Goal: Task Accomplishment & Management: Manage account settings

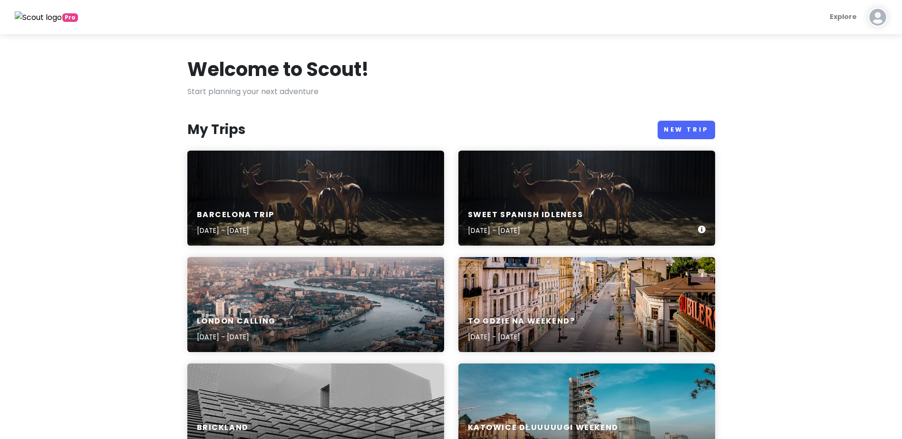
click at [498, 199] on div "Sweet spanish idleness [DATE] - [DATE]" at bounding box center [586, 198] width 257 height 95
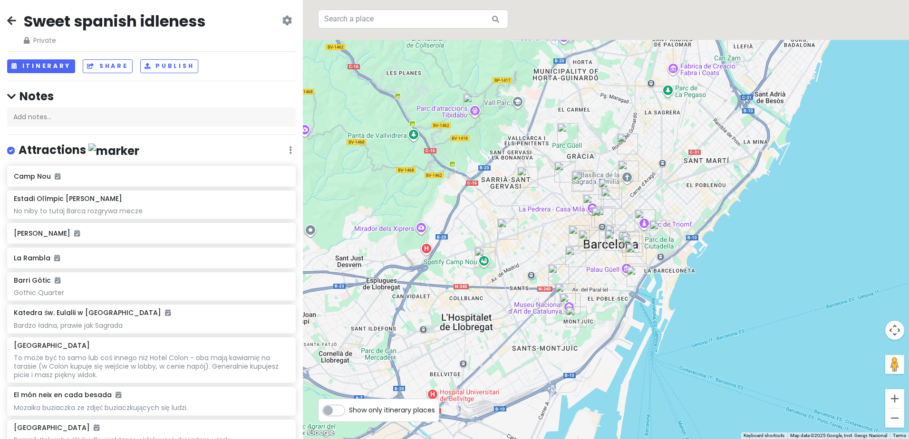
drag, startPoint x: 786, startPoint y: 26, endPoint x: 683, endPoint y: 234, distance: 232.1
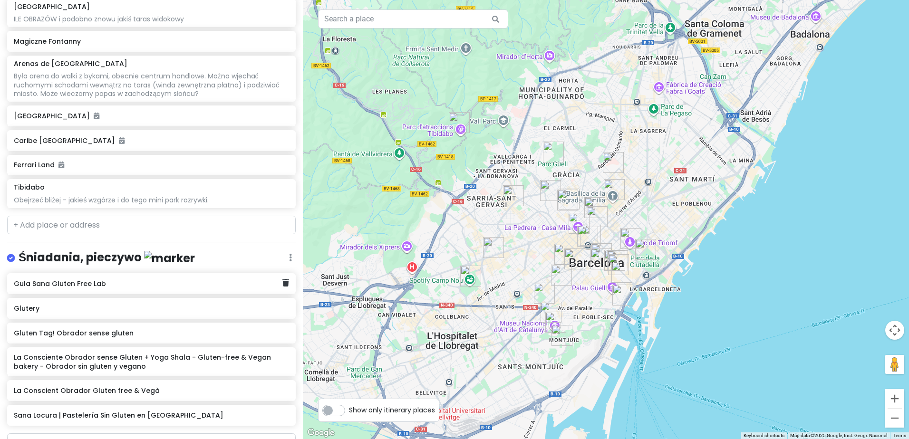
scroll to position [713, 0]
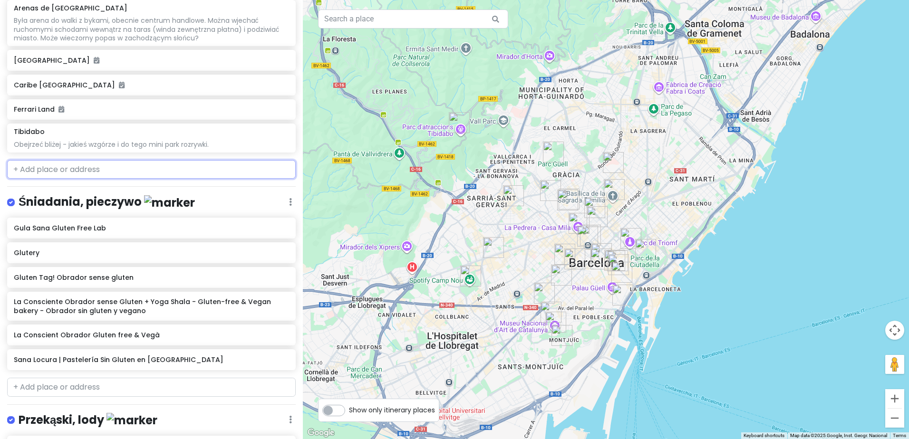
click at [170, 169] on input "text" at bounding box center [151, 169] width 289 height 19
paste input "CosmoCaixa"
type input "CosmoCaixa"
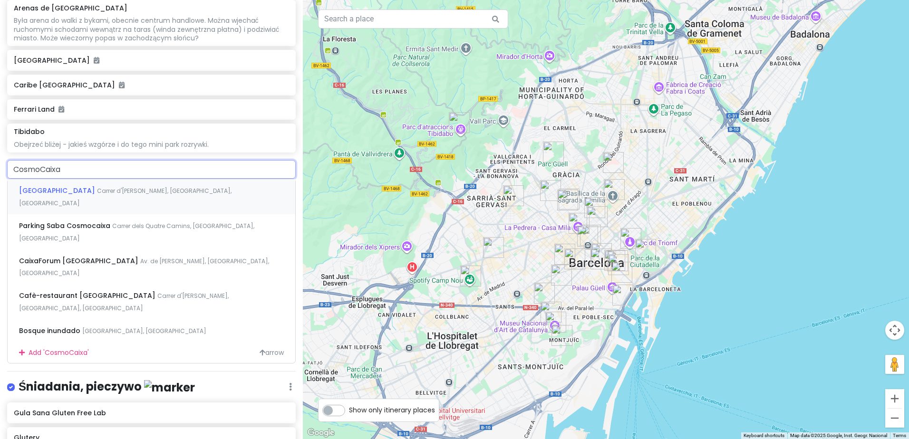
click at [217, 193] on span "Carrer d'[PERSON_NAME], [GEOGRAPHIC_DATA], [GEOGRAPHIC_DATA]" at bounding box center [125, 197] width 212 height 20
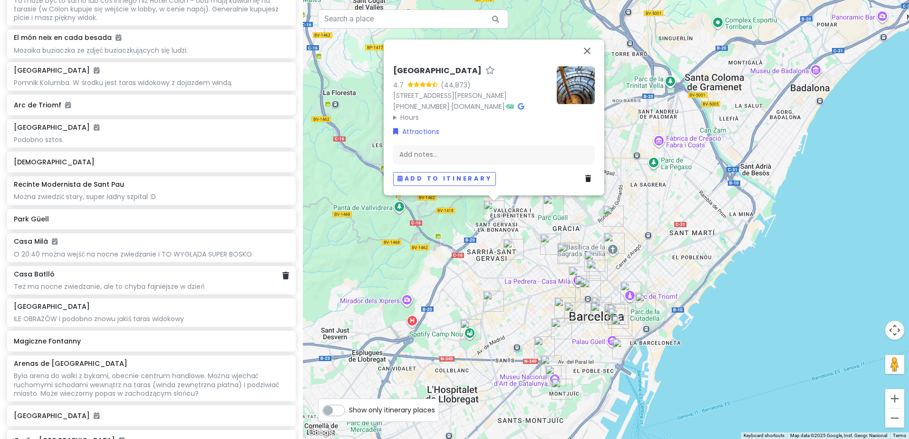
scroll to position [310, 0]
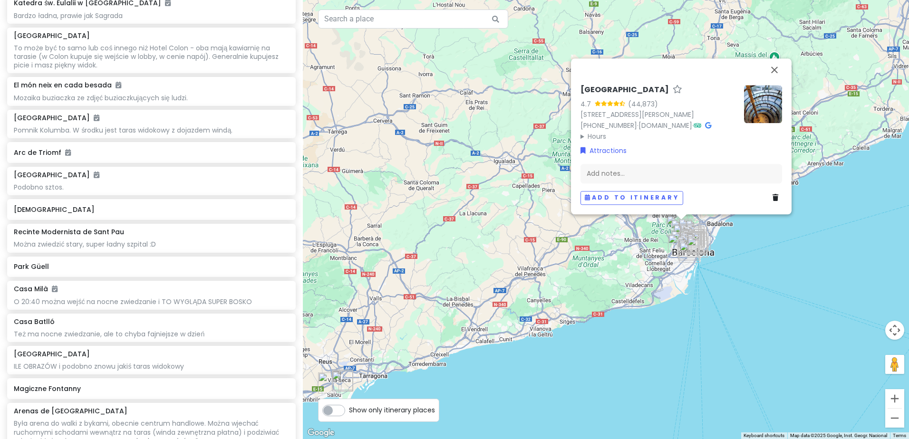
drag, startPoint x: 616, startPoint y: 388, endPoint x: 682, endPoint y: 318, distance: 96.5
click at [682, 318] on div "CosmoCaixa Museum of Science 4.7 (44,873) [STREET_ADDRESS][PERSON_NAME] [PHONE_…" at bounding box center [606, 219] width 606 height 439
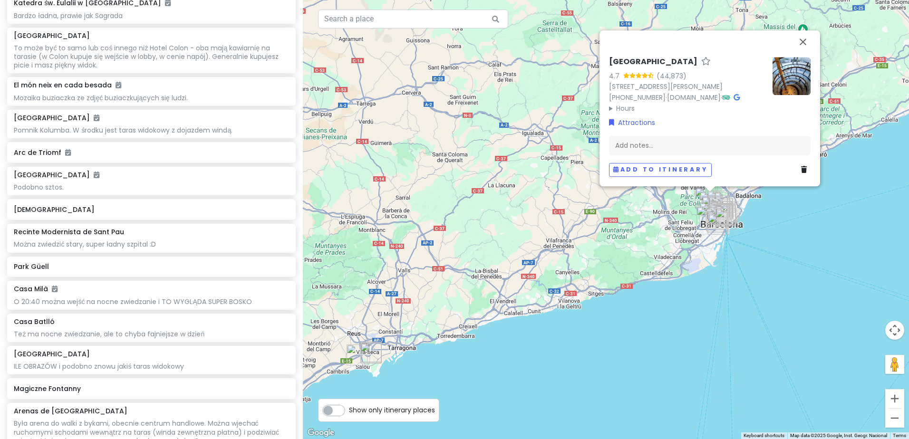
drag, startPoint x: 539, startPoint y: 375, endPoint x: 688, endPoint y: 263, distance: 186.0
click at [688, 263] on div "CosmoCaixa Museum of Science 4.7 (44,873) [STREET_ADDRESS][PERSON_NAME] [PHONE_…" at bounding box center [606, 219] width 606 height 439
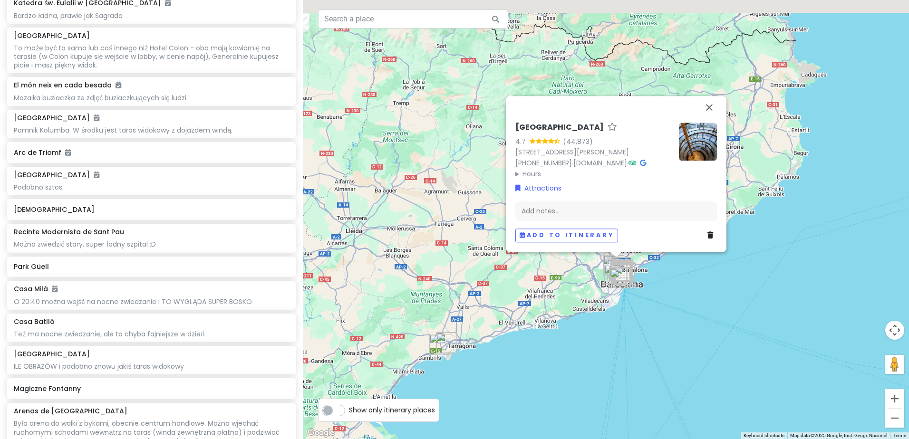
drag, startPoint x: 694, startPoint y: 276, endPoint x: 634, endPoint y: 333, distance: 82.4
click at [634, 333] on div "CosmoCaixa Museum of Science 4.7 (44,873) [STREET_ADDRESS][PERSON_NAME] [PHONE_…" at bounding box center [606, 219] width 606 height 439
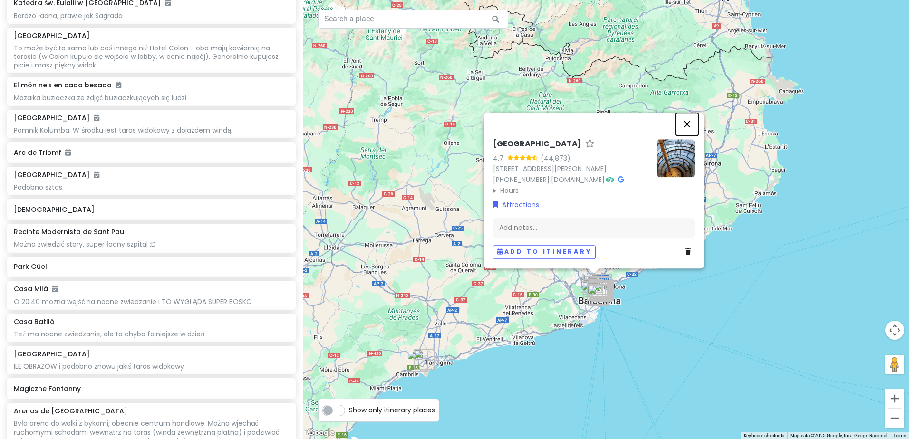
click at [686, 113] on button "Close" at bounding box center [686, 124] width 23 height 23
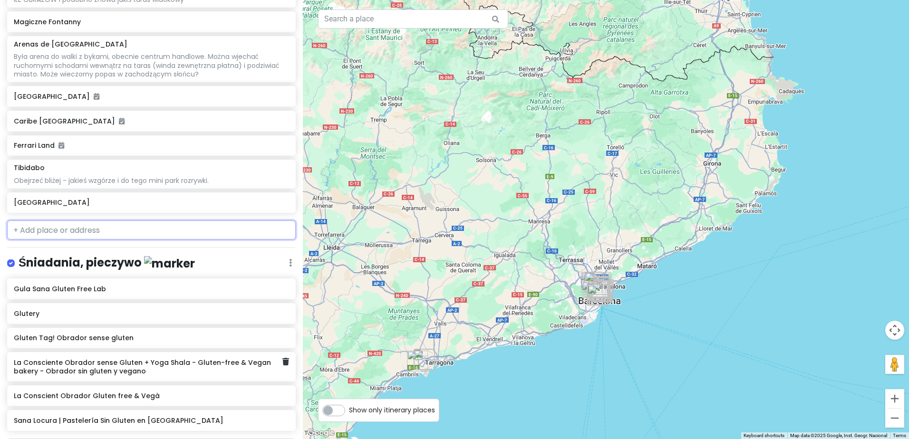
scroll to position [690, 0]
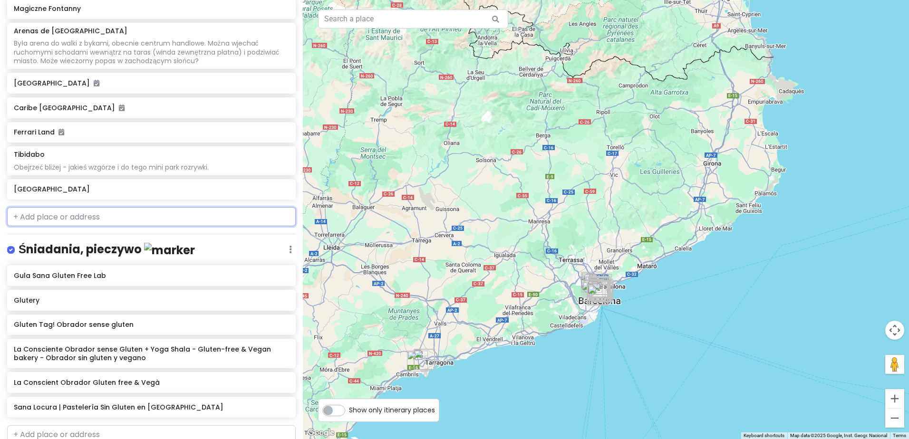
drag, startPoint x: 95, startPoint y: 214, endPoint x: 95, endPoint y: 206, distance: 8.1
click at [95, 212] on input "text" at bounding box center [151, 216] width 289 height 19
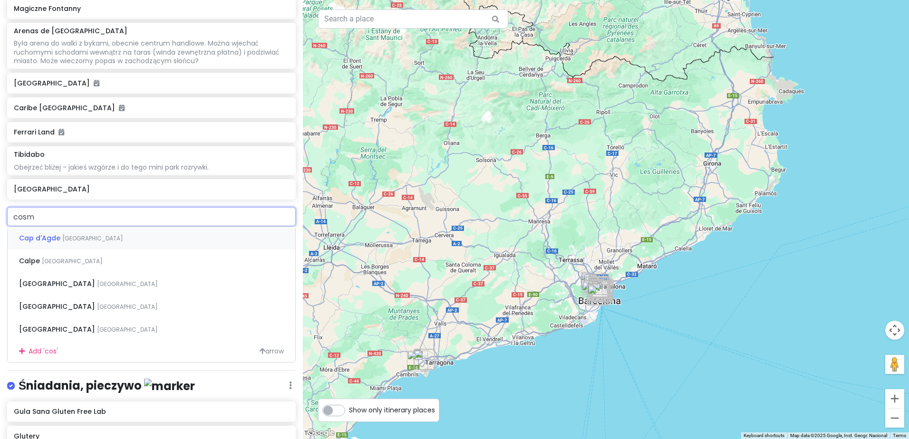
type input "cosmo"
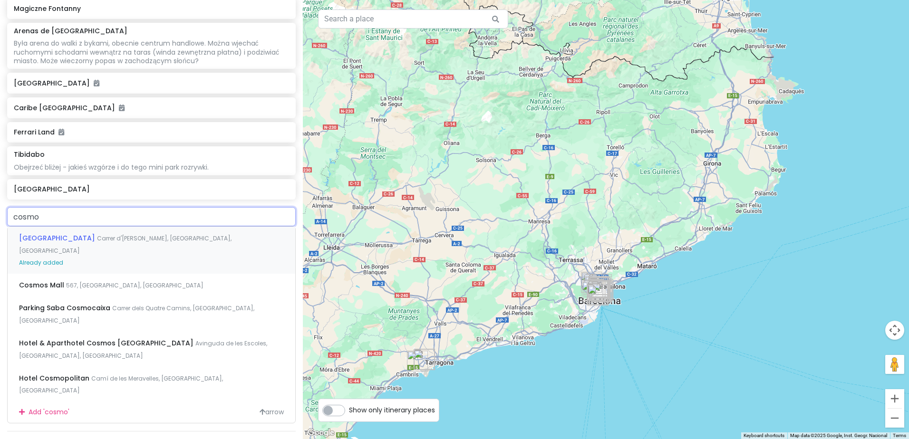
click at [97, 241] on span "[GEOGRAPHIC_DATA]" at bounding box center [58, 238] width 78 height 10
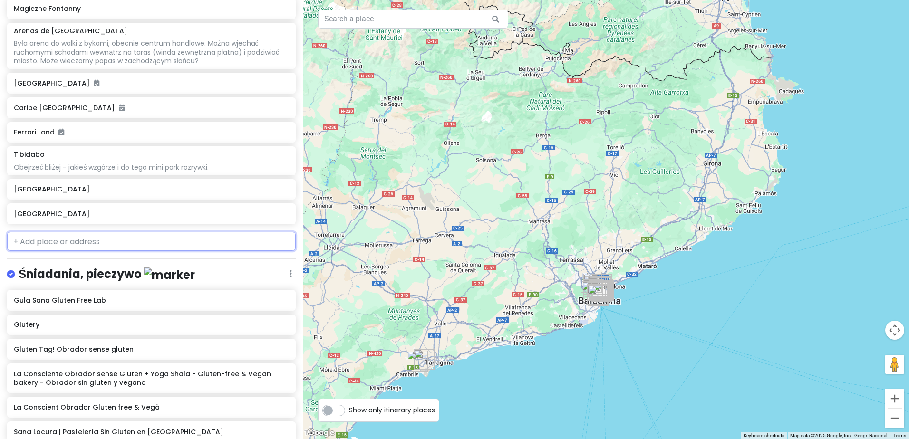
scroll to position [715, 0]
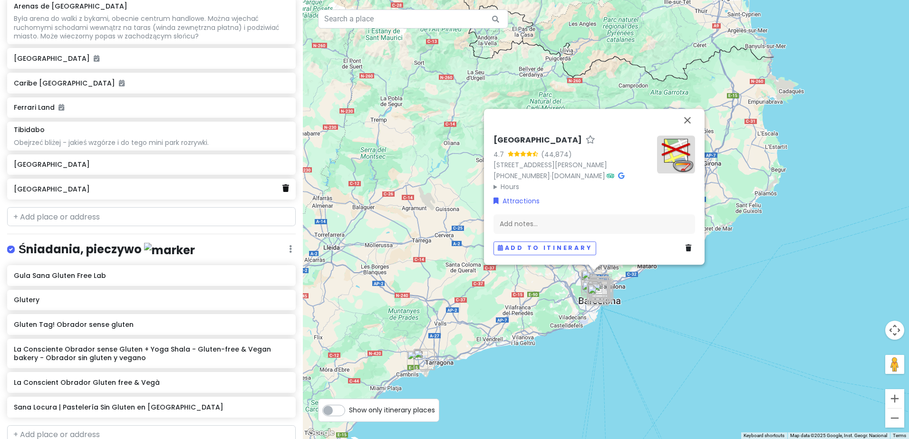
click at [282, 190] on icon at bounding box center [285, 188] width 7 height 8
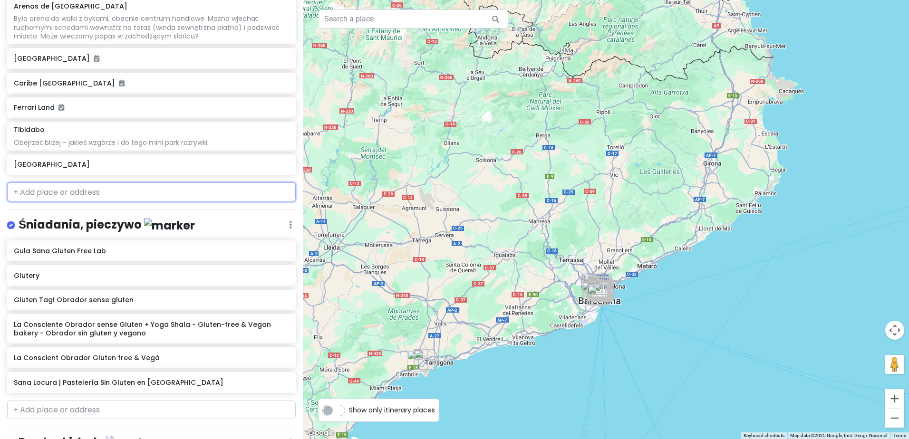
scroll to position [690, 0]
